Goal: Information Seeking & Learning: Understand process/instructions

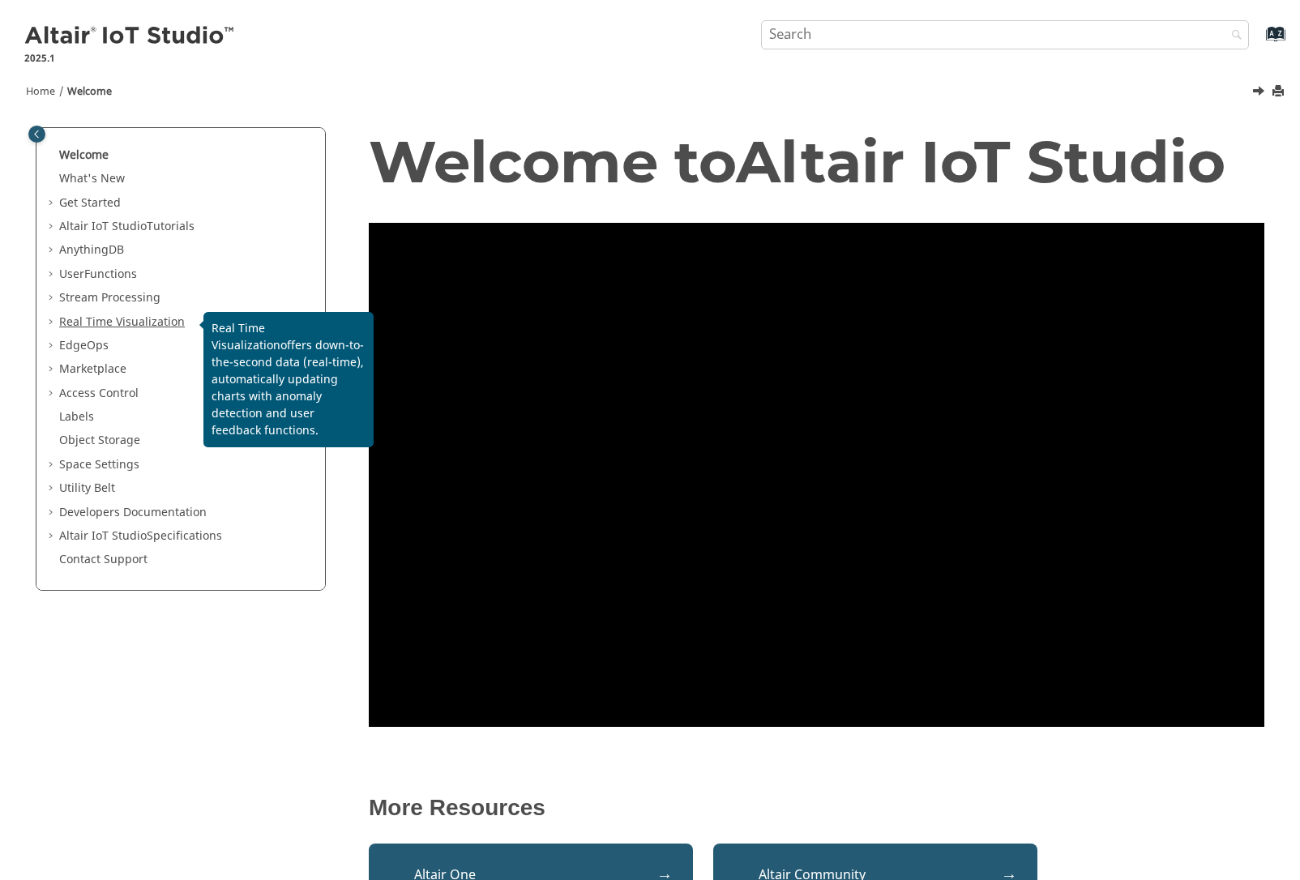
click at [102, 316] on span "Real Time Visualization" at bounding box center [122, 322] width 126 height 17
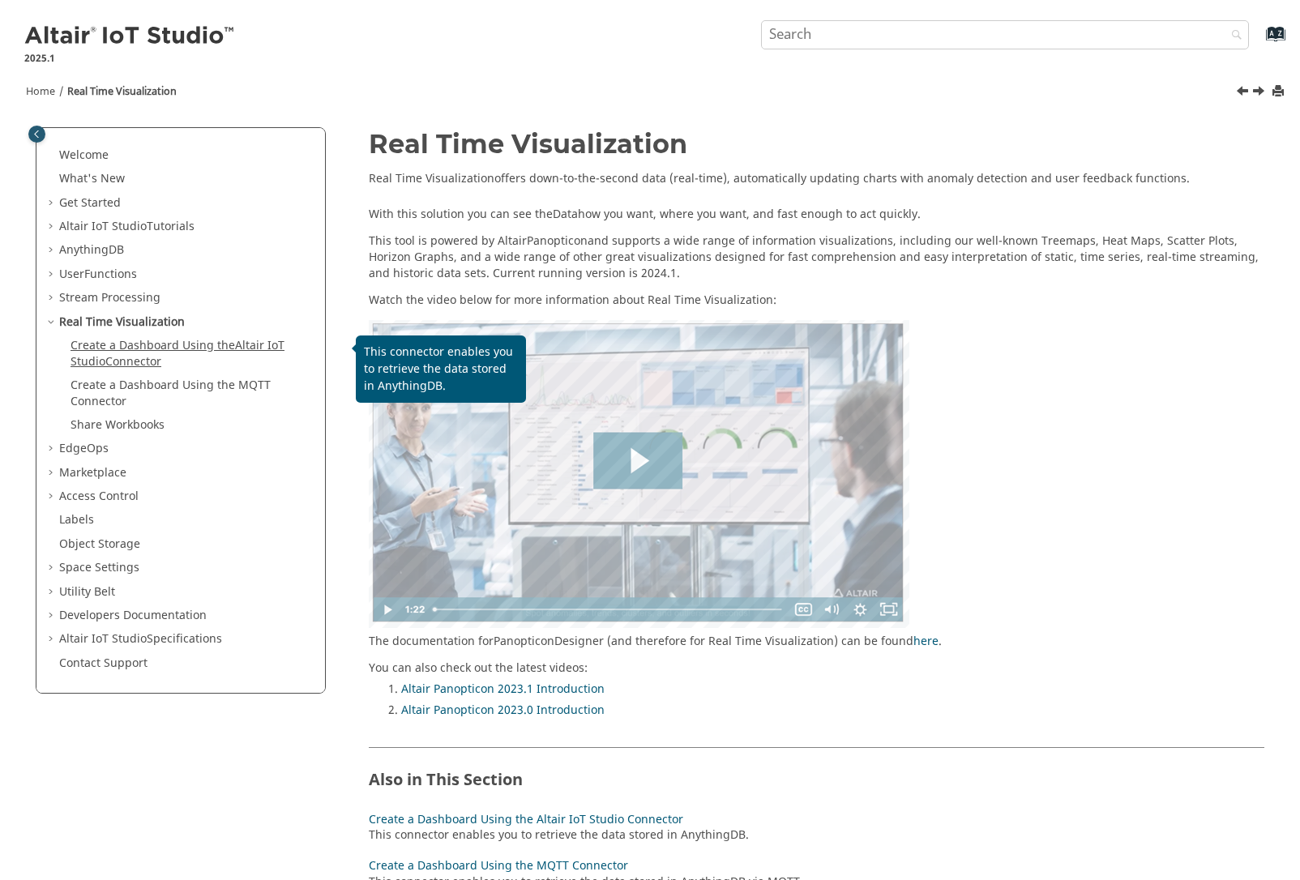
click at [141, 362] on link "Create a Dashboard Using the Altair IoT Studio Connector" at bounding box center [178, 353] width 214 height 33
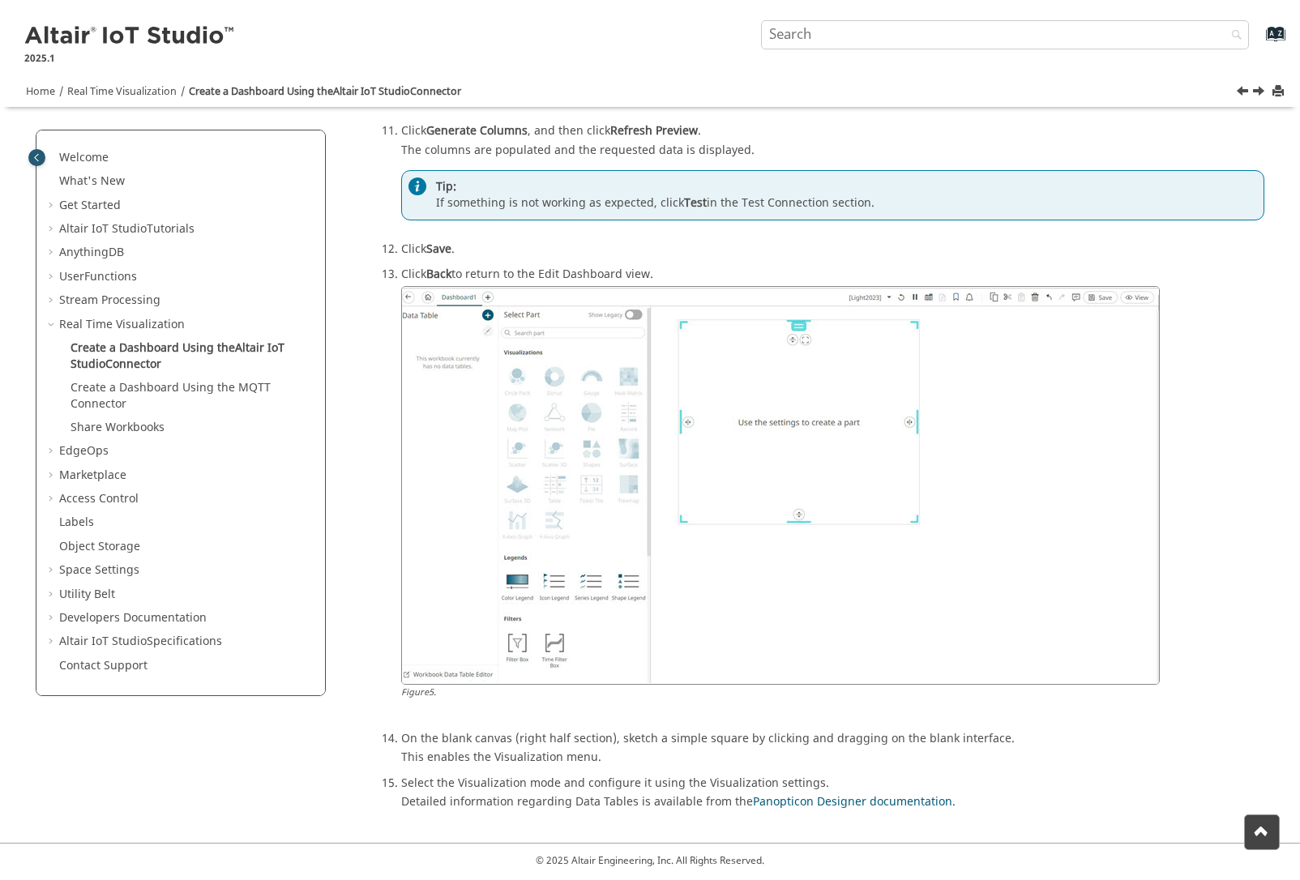
scroll to position [2499, 0]
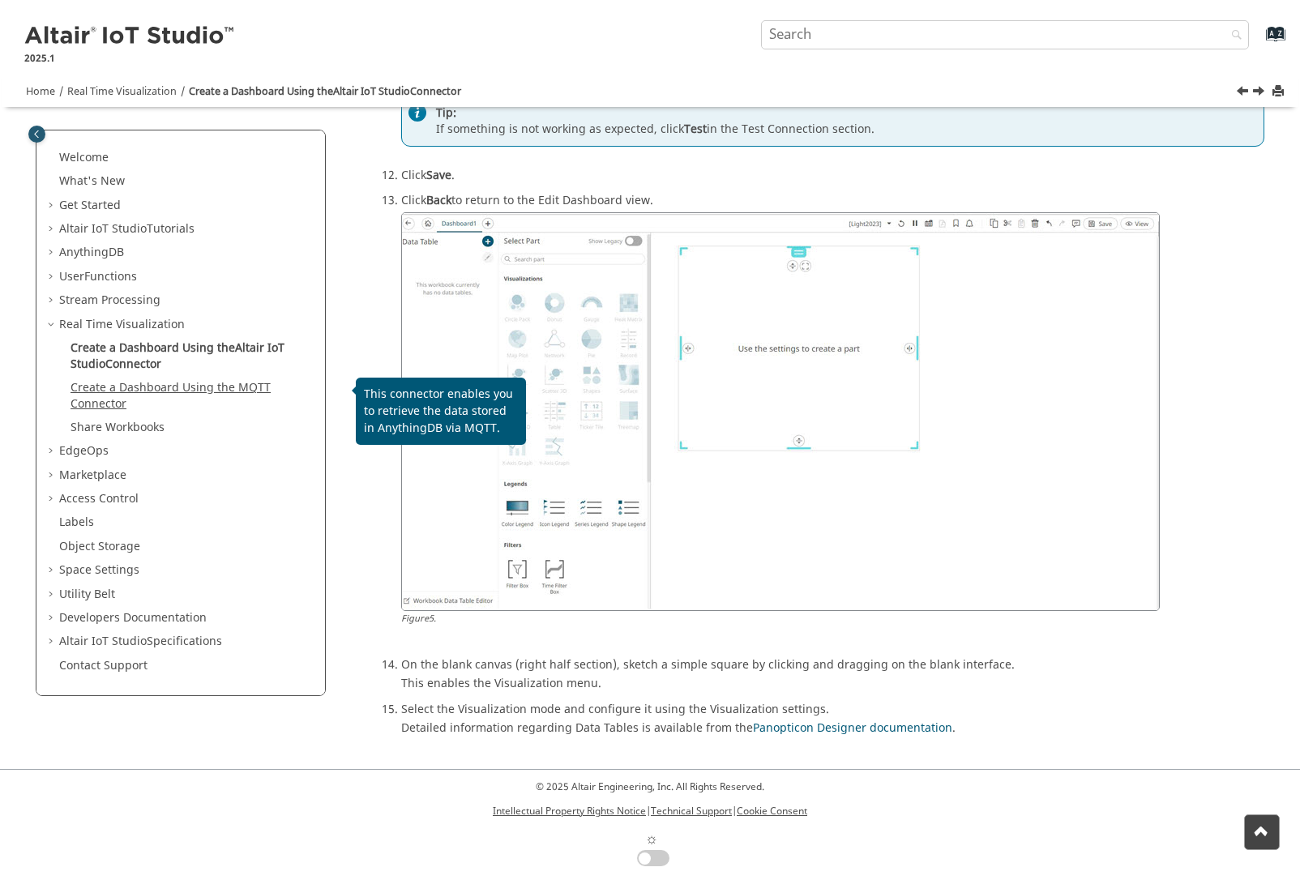
click at [169, 381] on link "Create a Dashboard Using the MQTT Connector" at bounding box center [171, 395] width 200 height 33
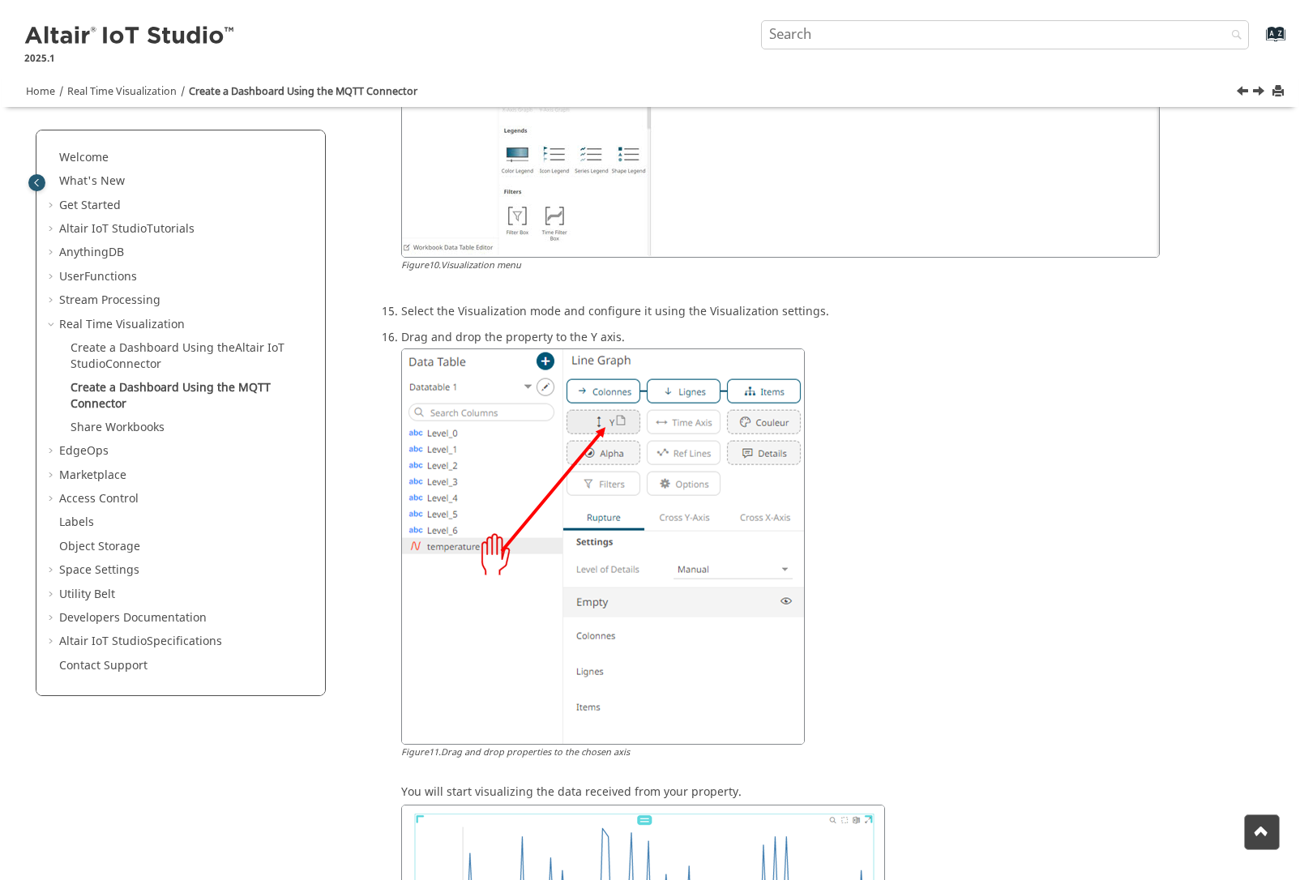
scroll to position [3275, 0]
